Goal: Task Accomplishment & Management: Use online tool/utility

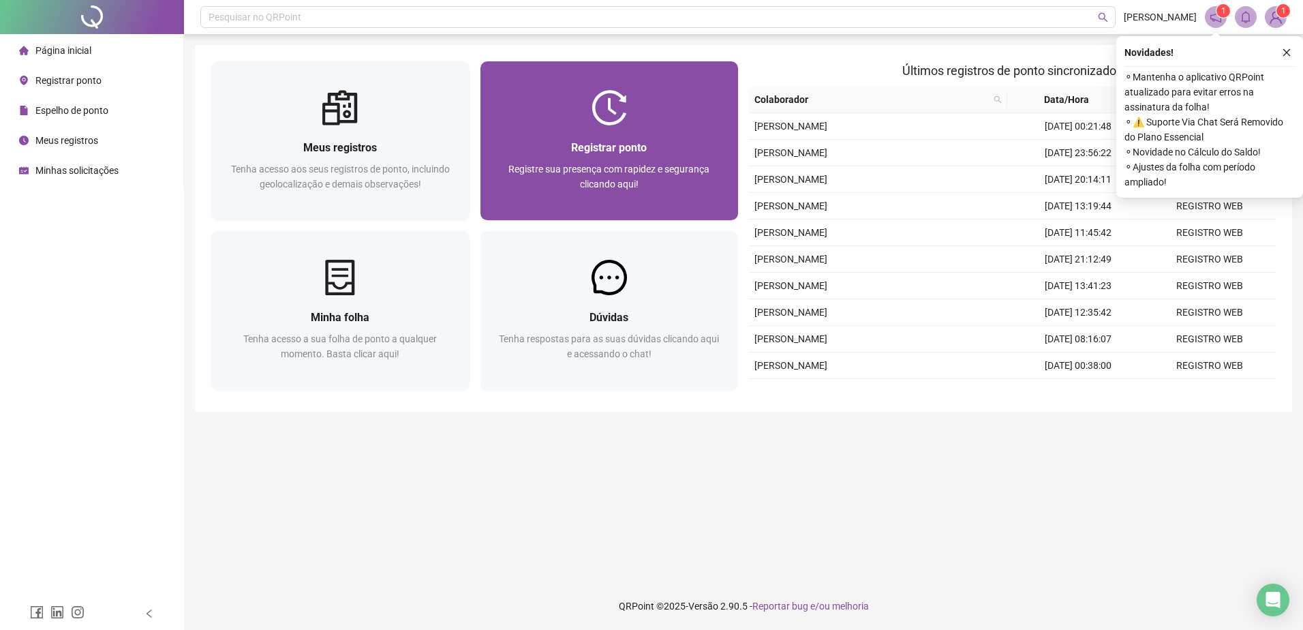
click at [666, 137] on div "Registrar ponto Registre sua presença com rapidez e segurança clicando aqui!" at bounding box center [610, 172] width 258 height 95
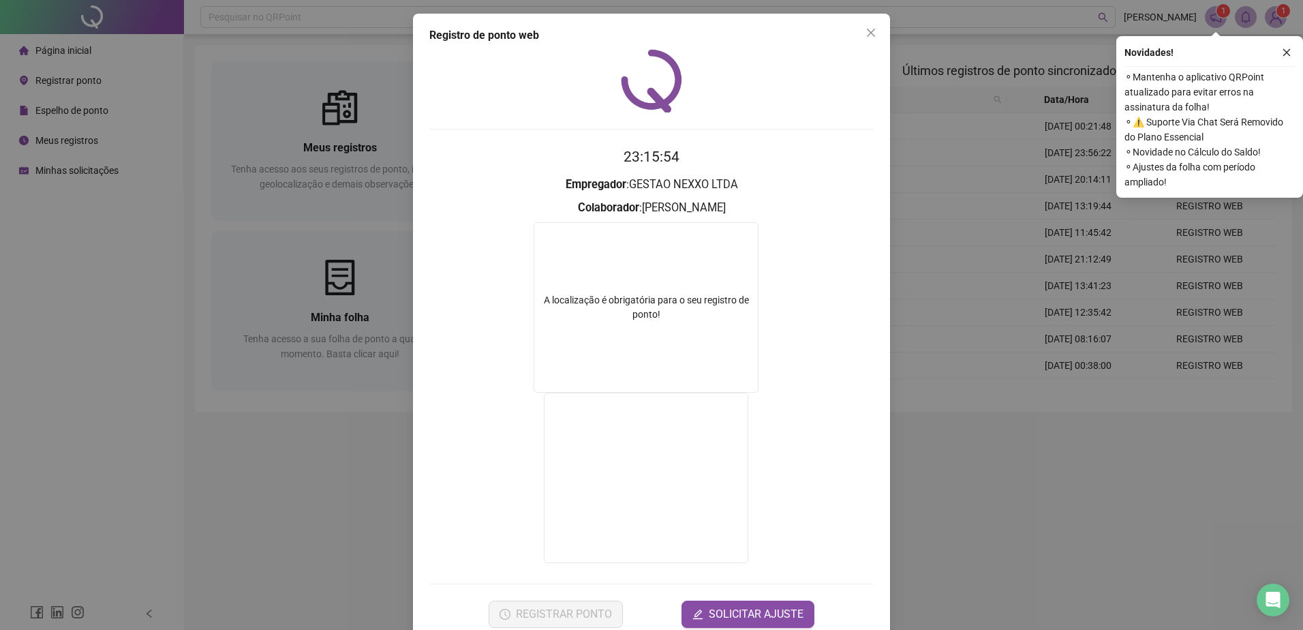
click at [955, 521] on div "Registro de ponto web 23:15:54 Empregador : GESTAO NEXXO LTDA Colaborador : [PE…" at bounding box center [651, 315] width 1303 height 630
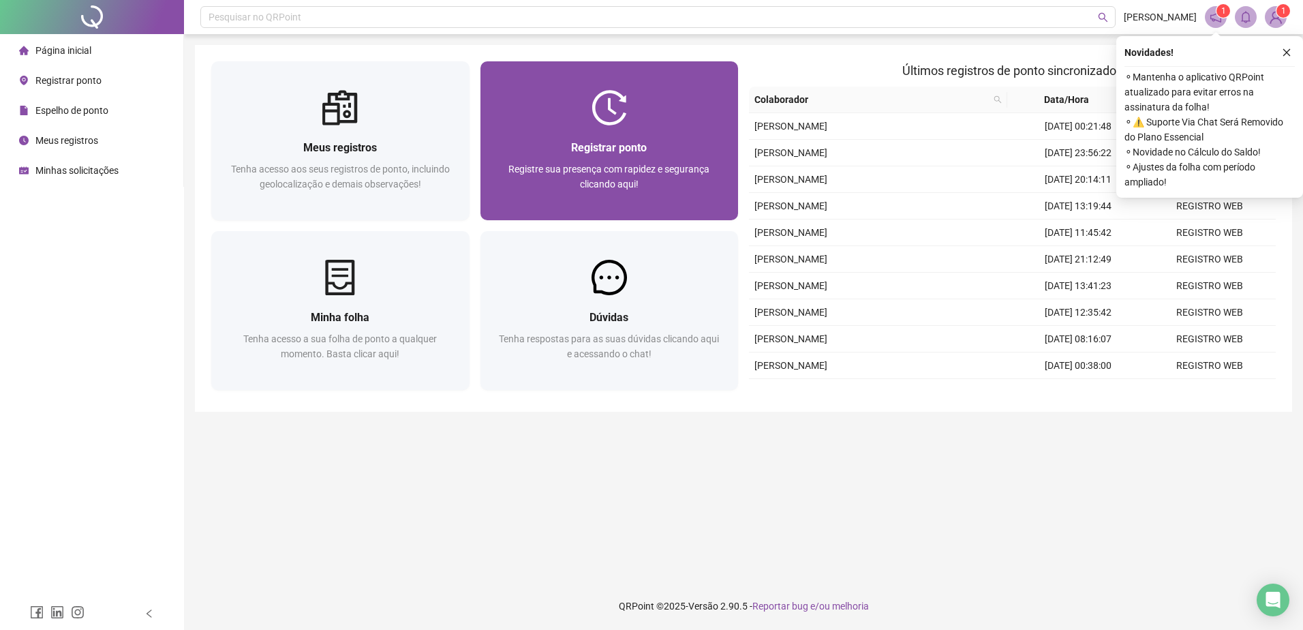
click at [532, 161] on div "Registrar ponto Registre sua presença com rapidez e segurança clicando aqui!" at bounding box center [610, 172] width 226 height 67
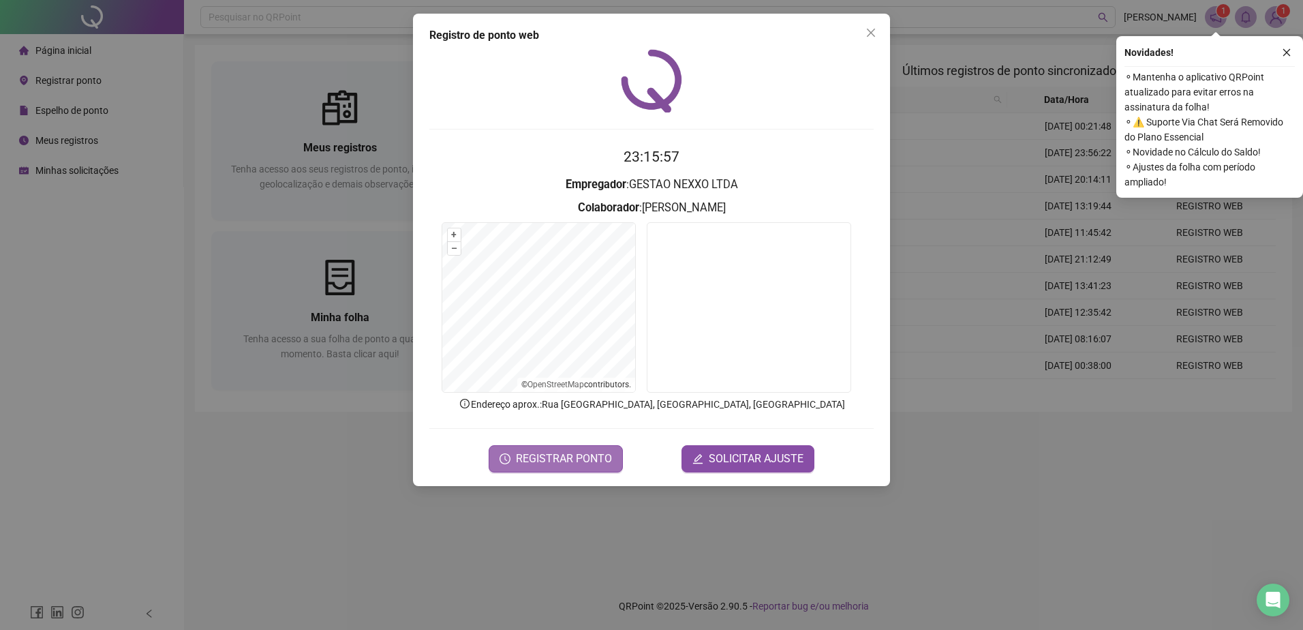
click at [560, 461] on span "REGISTRAR PONTO" at bounding box center [564, 459] width 96 height 16
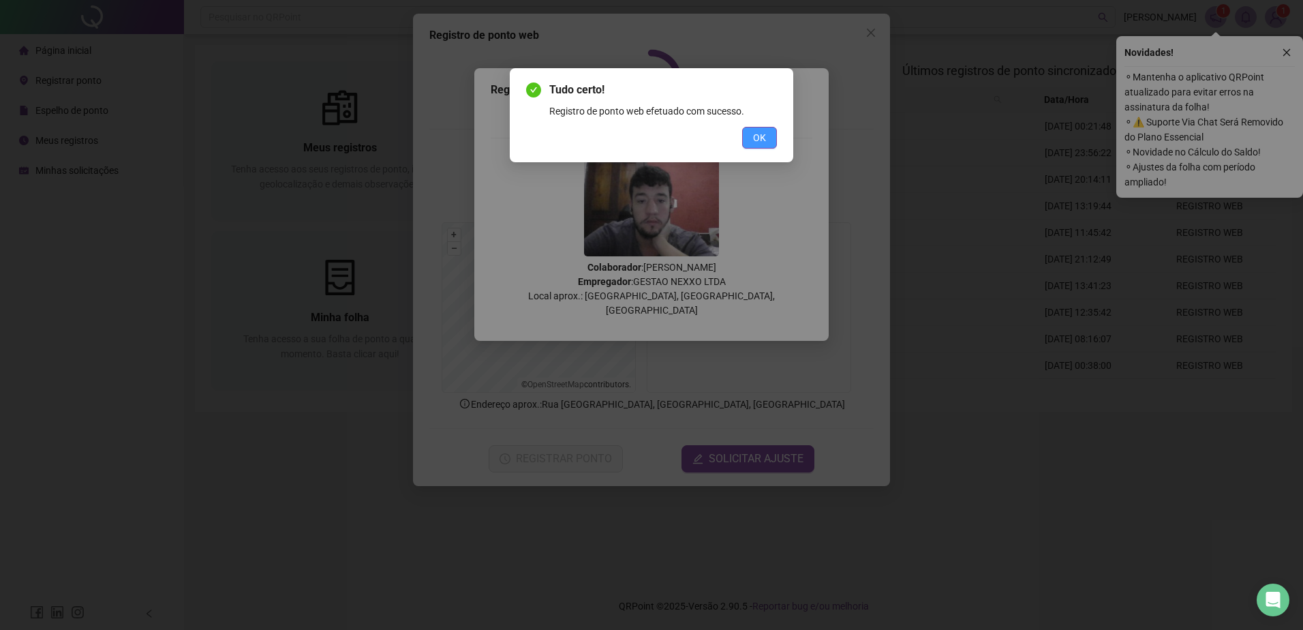
click at [765, 138] on span "OK" at bounding box center [759, 137] width 13 height 15
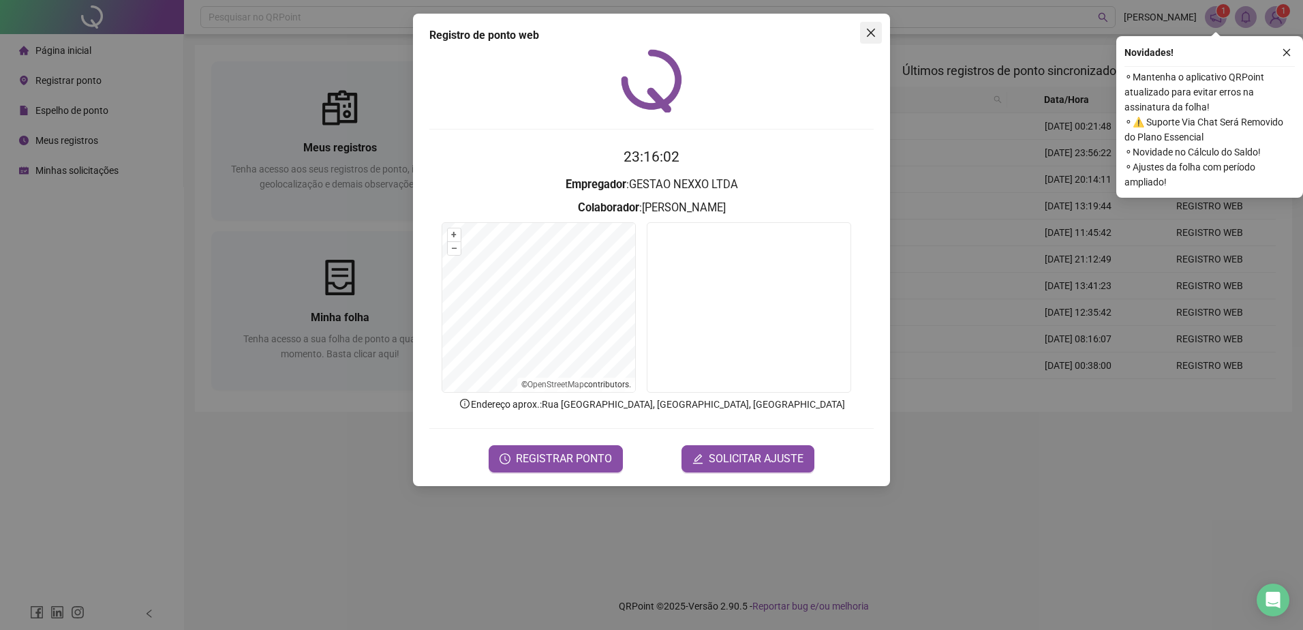
drag, startPoint x: 869, startPoint y: 29, endPoint x: 964, endPoint y: 31, distance: 94.8
click at [870, 30] on icon "close" at bounding box center [871, 32] width 11 height 11
